Goal: Understand process/instructions: Learn how to perform a task or action

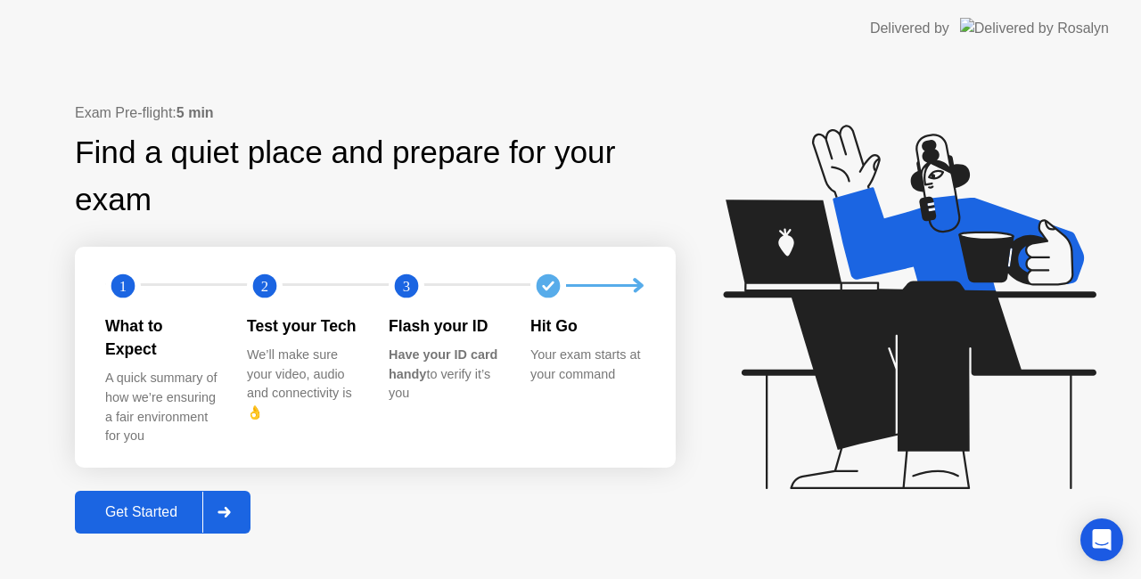
click at [135, 504] on div "Get Started" at bounding box center [141, 512] width 122 height 16
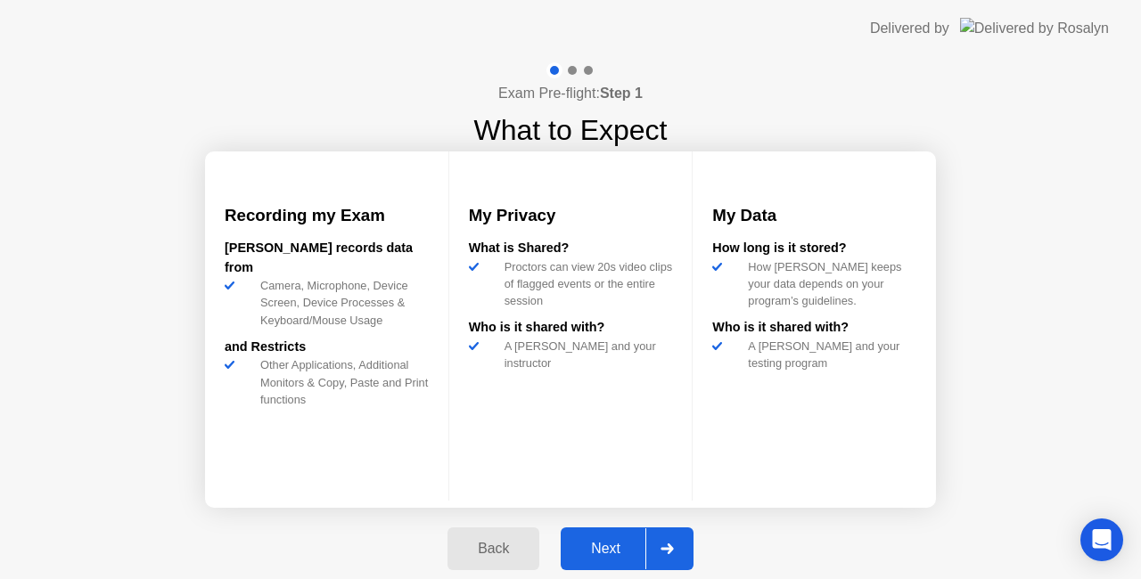
click at [610, 554] on div "Next" at bounding box center [605, 549] width 79 height 16
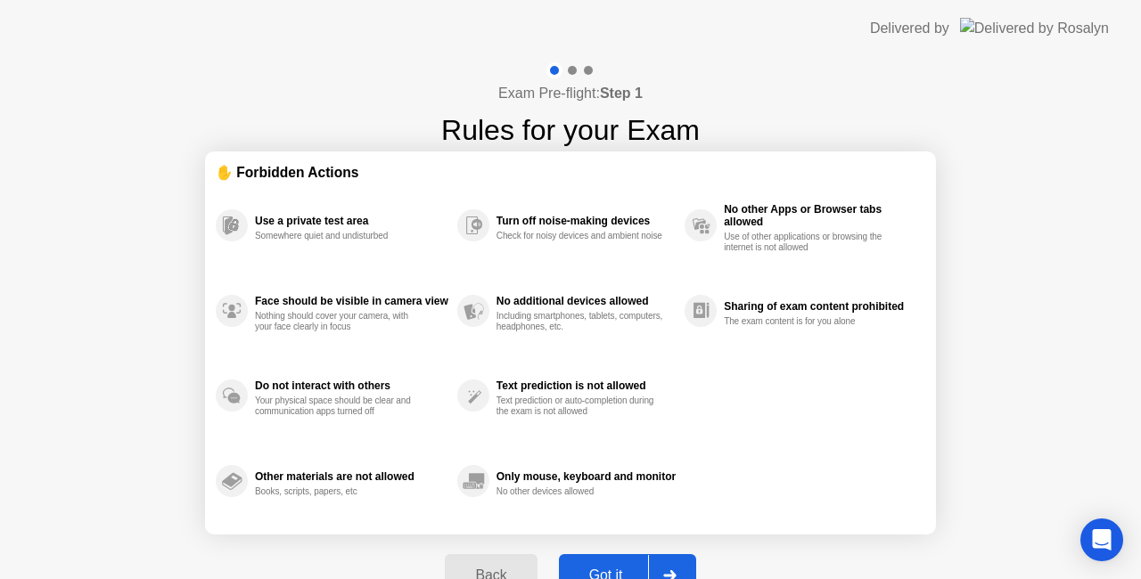
click at [606, 571] on div "Got it" at bounding box center [606, 576] width 84 height 16
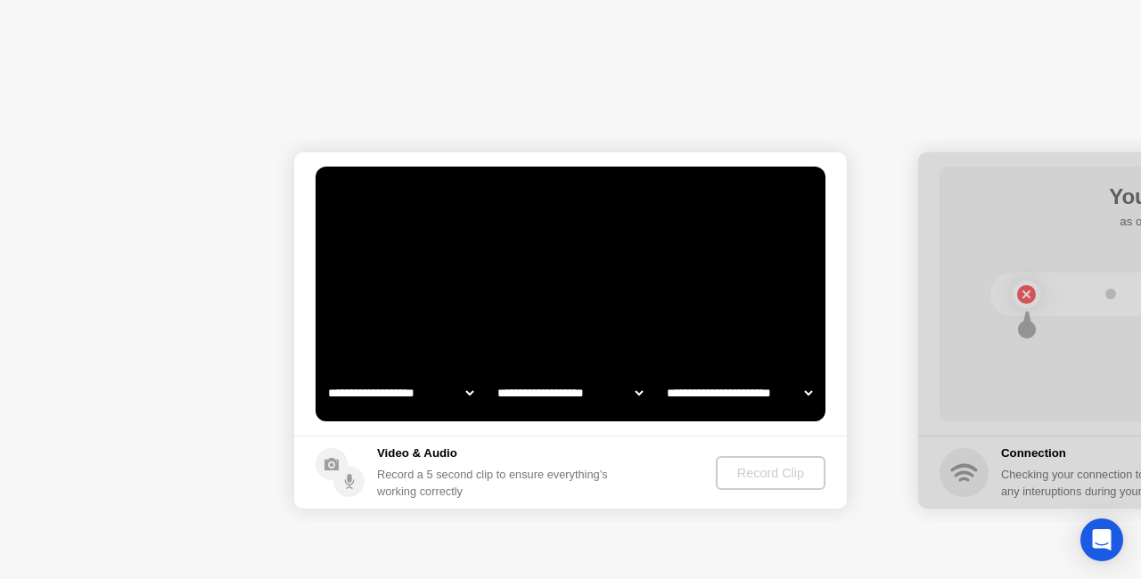
select select "**********"
select select "*******"
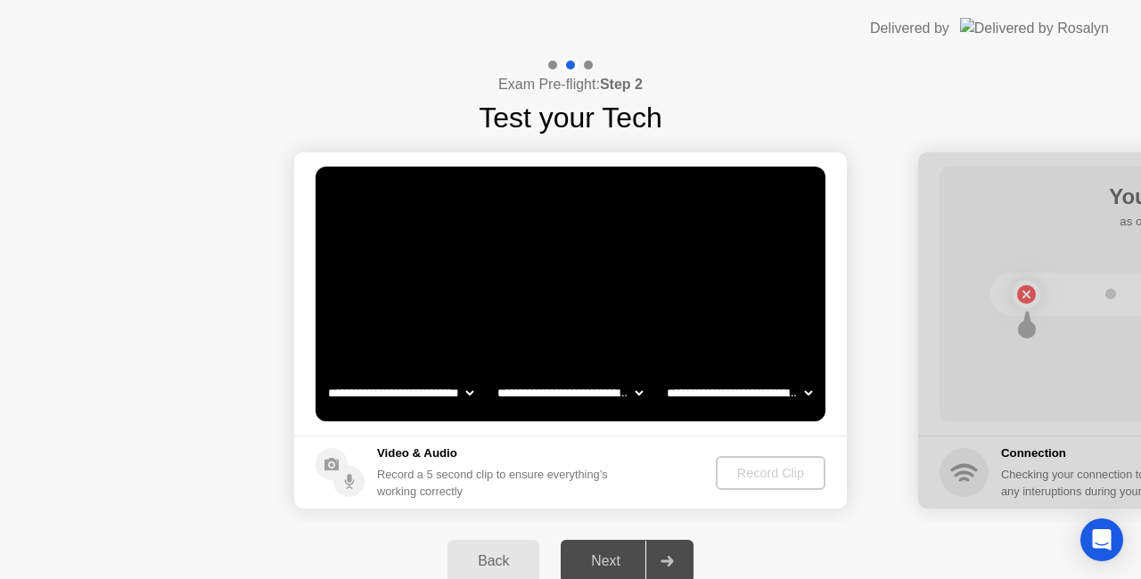
click at [608, 553] on div "Next" at bounding box center [605, 561] width 79 height 16
click at [773, 472] on div "Record Clip" at bounding box center [771, 473] width 95 height 14
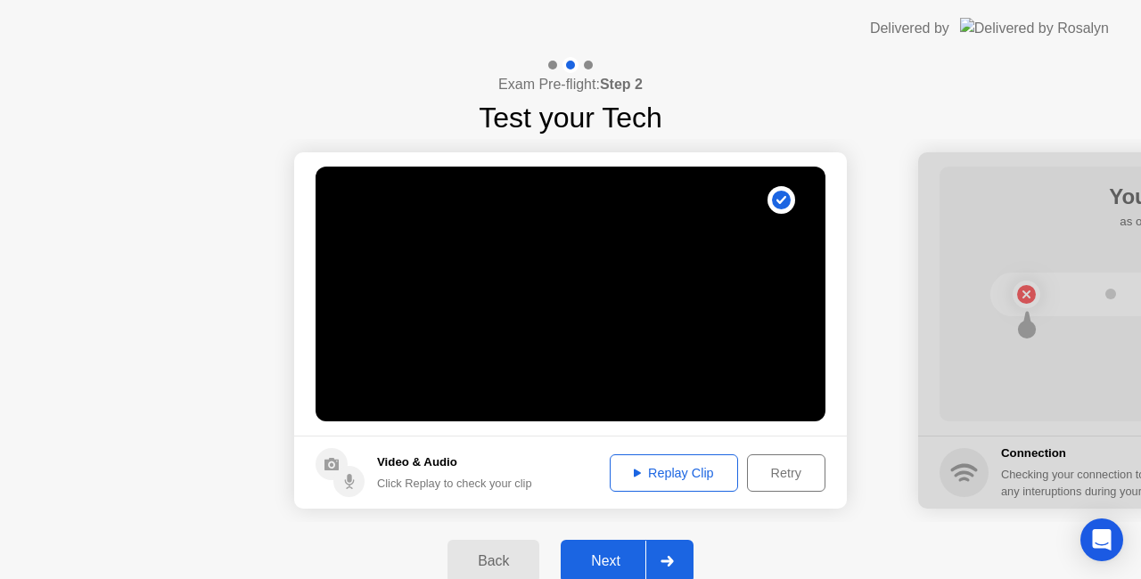
click at [672, 468] on div "Replay Clip" at bounding box center [674, 473] width 116 height 14
click at [600, 559] on div "Next" at bounding box center [605, 561] width 79 height 16
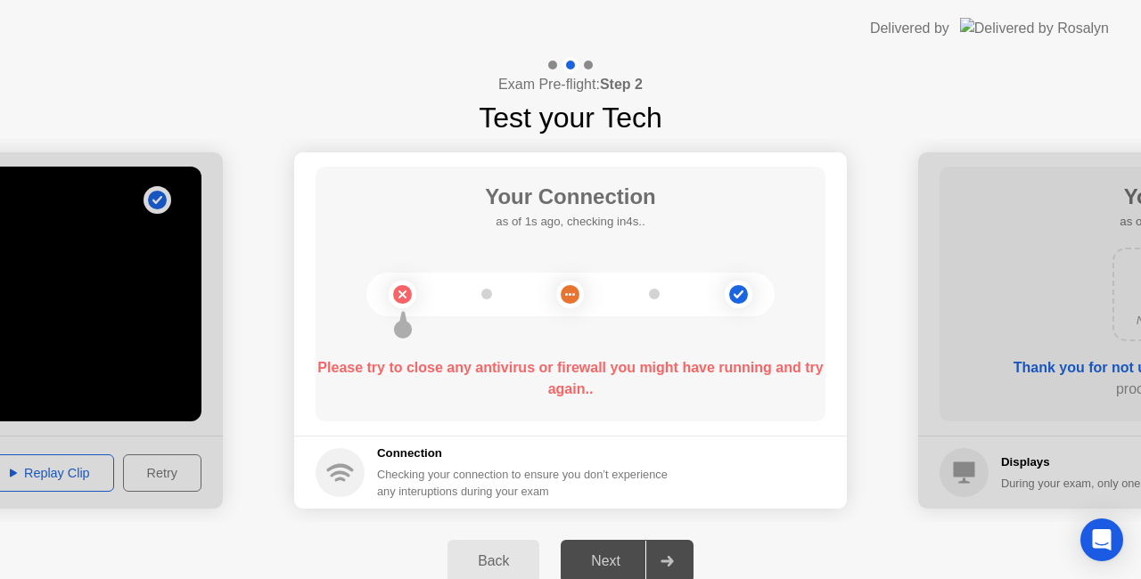
click at [563, 289] on circle at bounding box center [570, 294] width 19 height 19
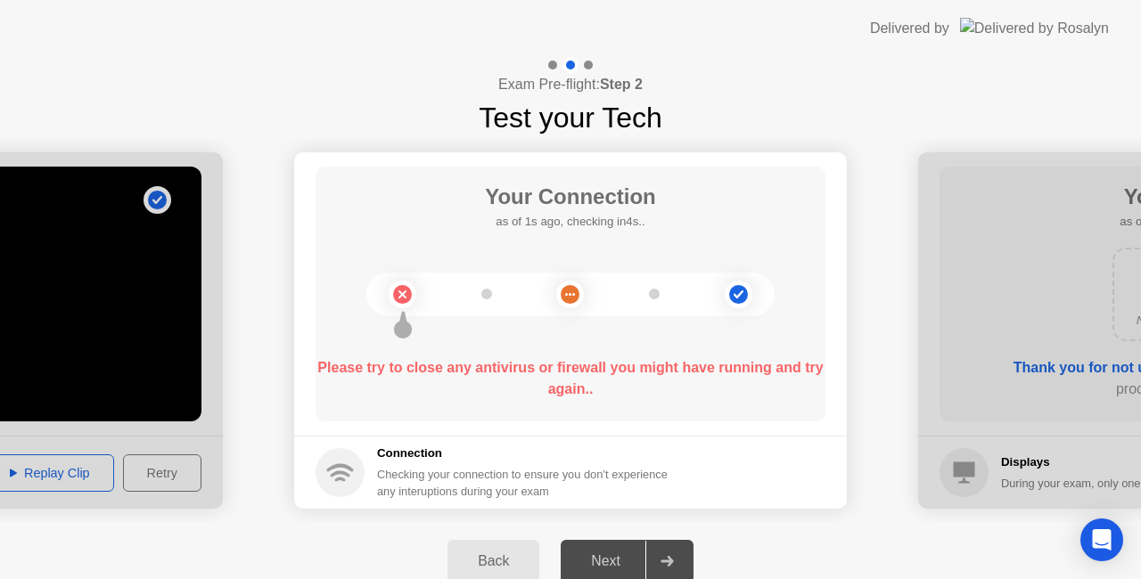
click at [584, 367] on b "Please try to close any antivirus or firewall you might have running and try ag…" at bounding box center [569, 378] width 505 height 37
click at [665, 549] on div at bounding box center [666, 561] width 43 height 41
click at [622, 438] on footer "Connection Checking your connection to ensure you don’t experience any interupt…" at bounding box center [570, 472] width 553 height 73
drag, startPoint x: 635, startPoint y: 556, endPoint x: 608, endPoint y: 555, distance: 27.6
click at [635, 557] on div "Next" at bounding box center [605, 561] width 79 height 16
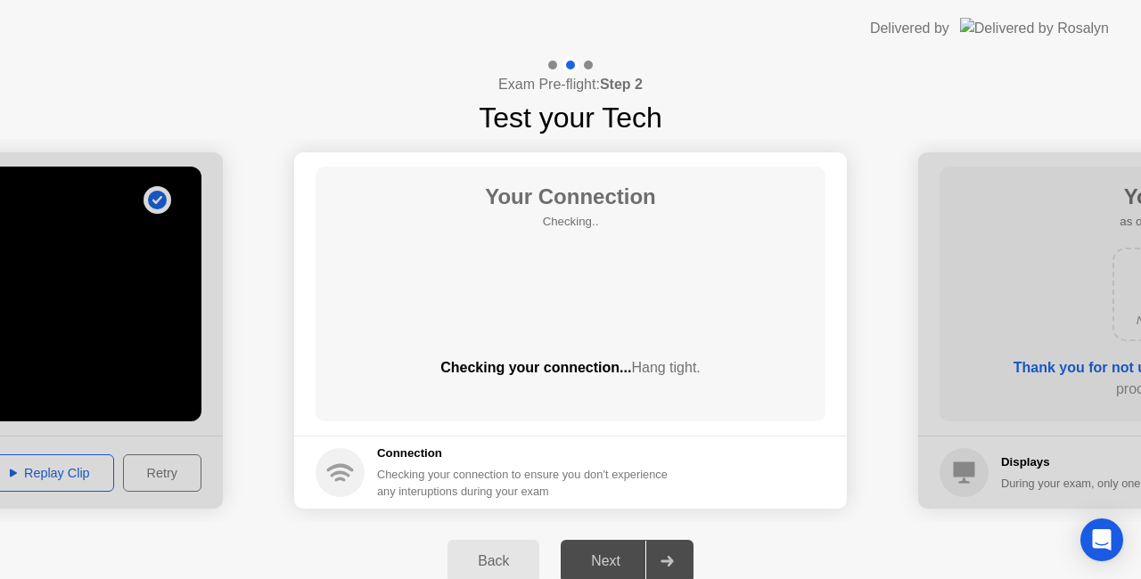
click at [245, 547] on div "Back Next" at bounding box center [570, 561] width 1141 height 78
click at [508, 561] on div "Back" at bounding box center [493, 561] width 81 height 16
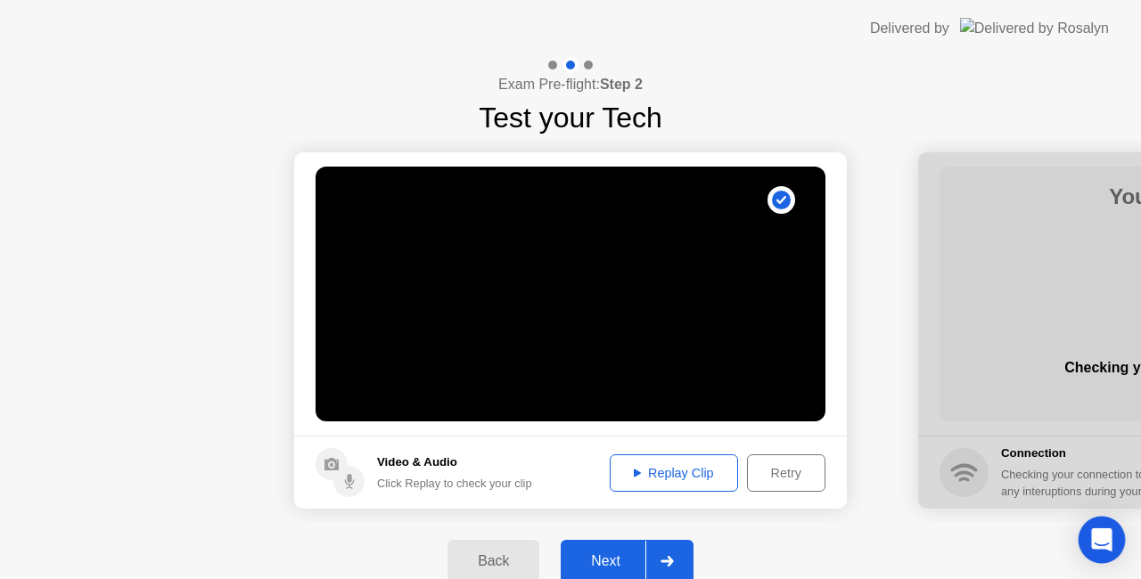
click at [1111, 536] on div "Open Intercom Messenger" at bounding box center [1101, 540] width 47 height 47
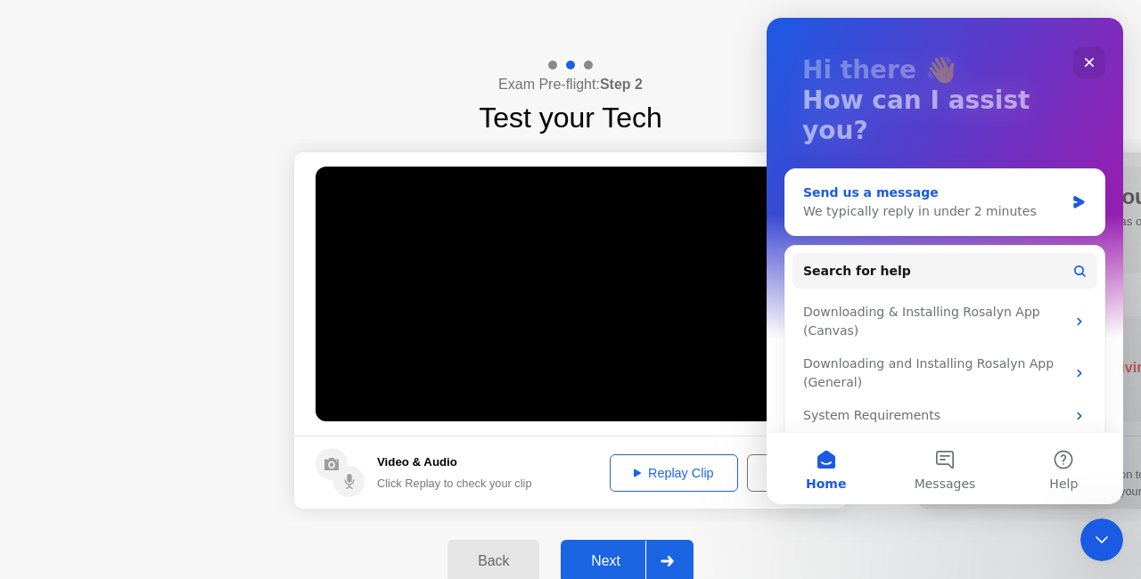
scroll to position [107, 0]
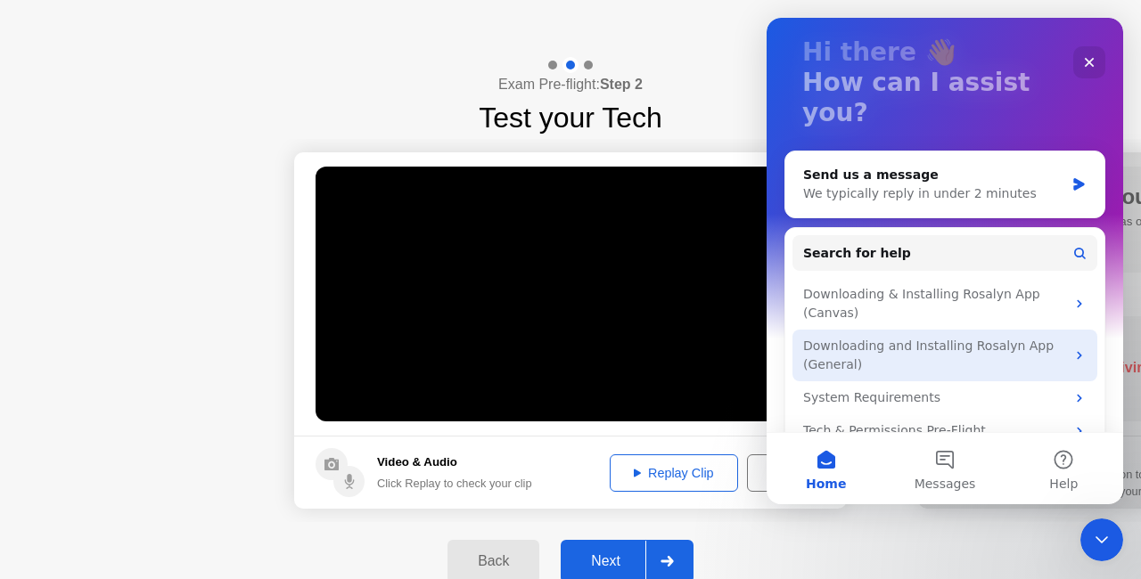
click at [1019, 337] on div "Downloading and Installing Rosalyn App (General)" at bounding box center [934, 355] width 262 height 37
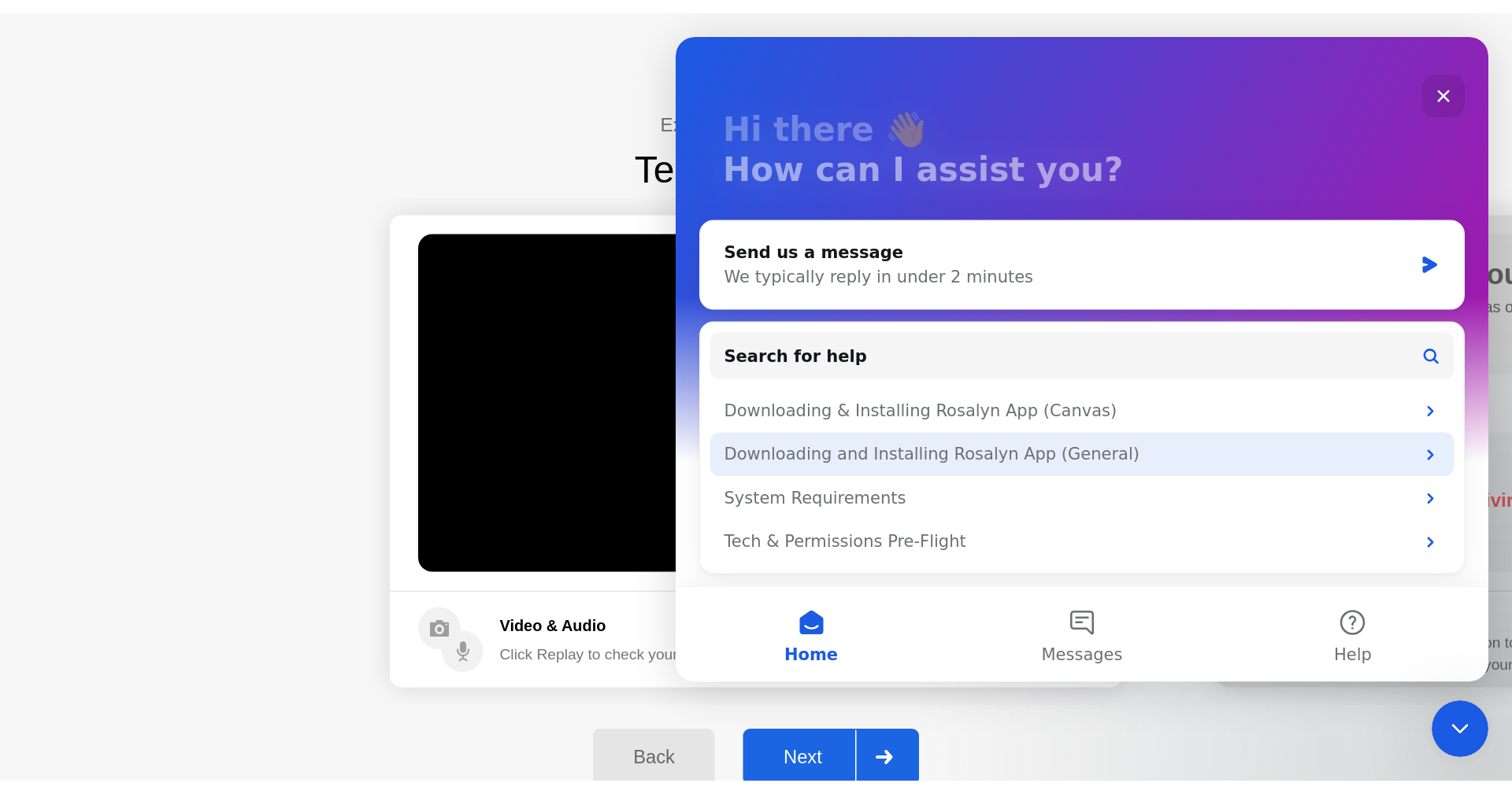
scroll to position [0, 0]
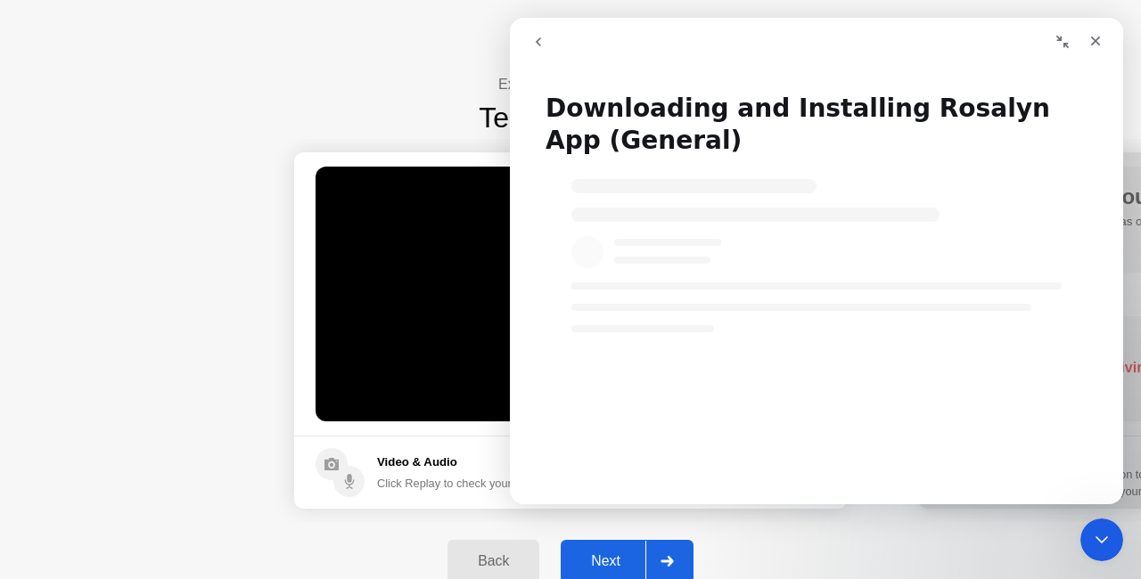
click at [610, 569] on div "Next" at bounding box center [605, 561] width 79 height 16
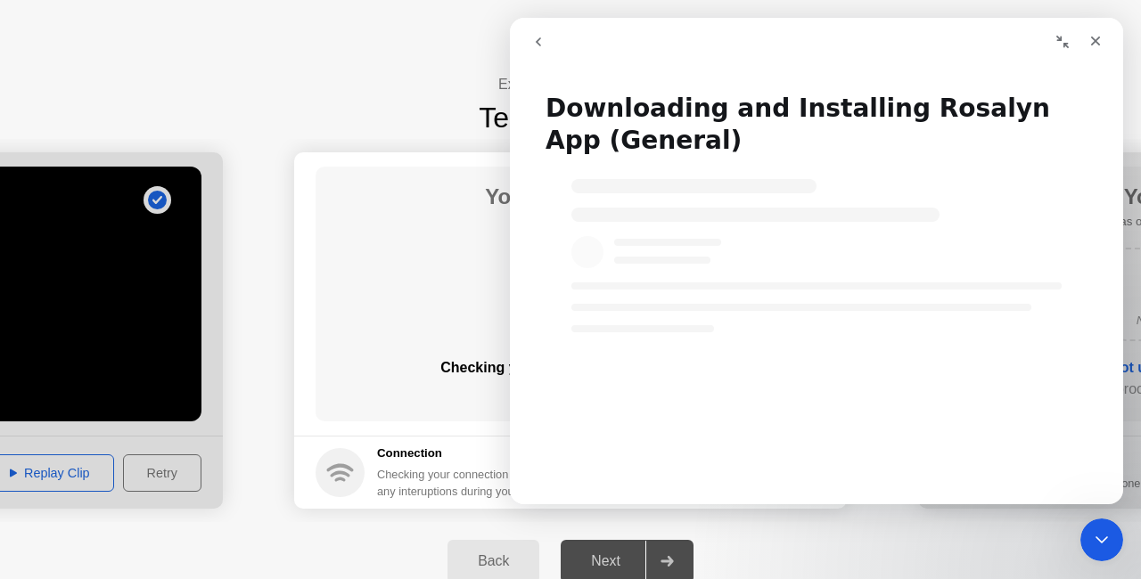
click at [586, 561] on div "Next" at bounding box center [605, 561] width 79 height 16
click at [758, 73] on div "Downloading and Installing Rosalyn App (General)" at bounding box center [816, 288] width 613 height 431
click at [822, 122] on h1 "Downloading and Installing Rosalyn App (General)" at bounding box center [816, 118] width 613 height 86
click at [206, 524] on div "Back Next" at bounding box center [570, 561] width 1141 height 78
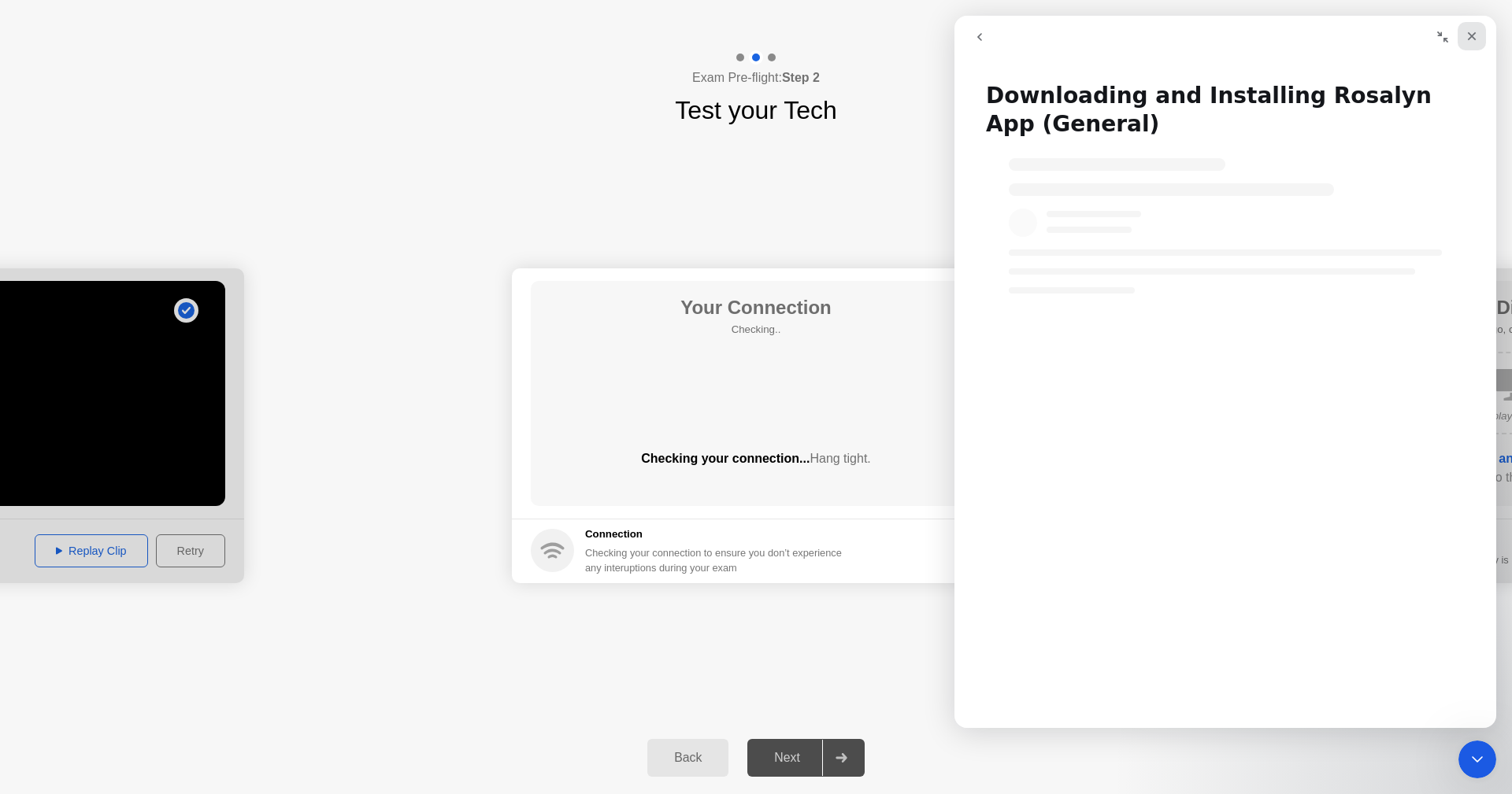
click at [1007, 35] on div "Close" at bounding box center [1472, 36] width 28 height 28
